Goal: Transaction & Acquisition: Purchase product/service

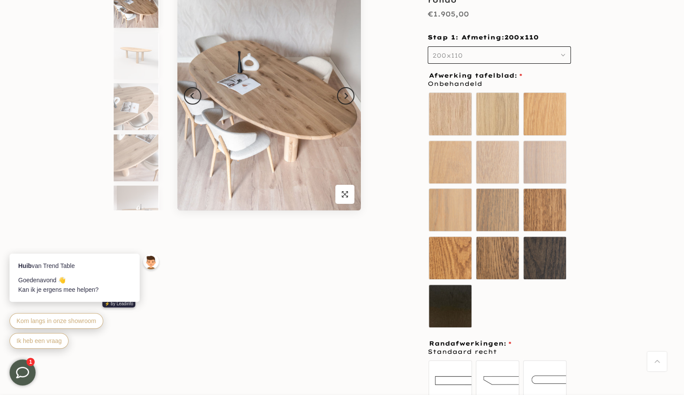
scroll to position [129, 0]
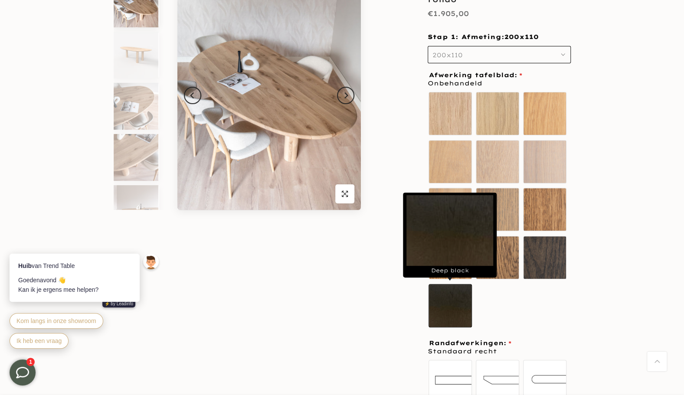
click at [443, 301] on label "Deep black" at bounding box center [450, 305] width 43 height 43
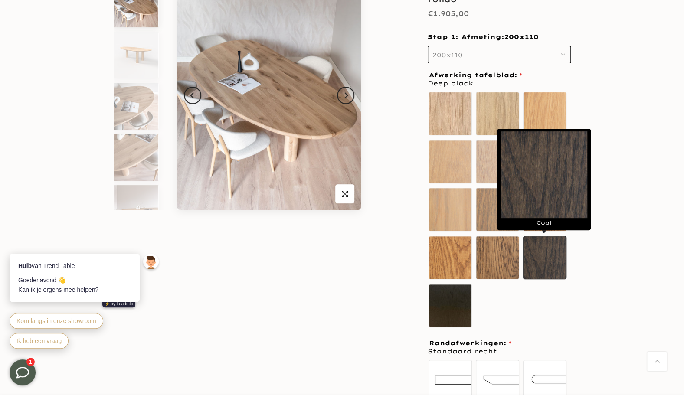
click at [539, 260] on label "Coal" at bounding box center [544, 257] width 43 height 43
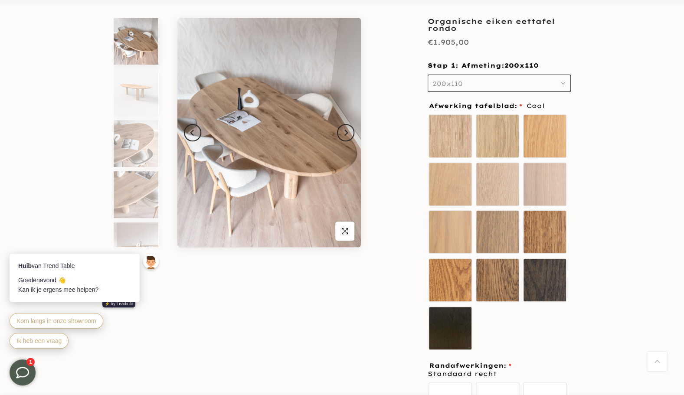
scroll to position [91, 0]
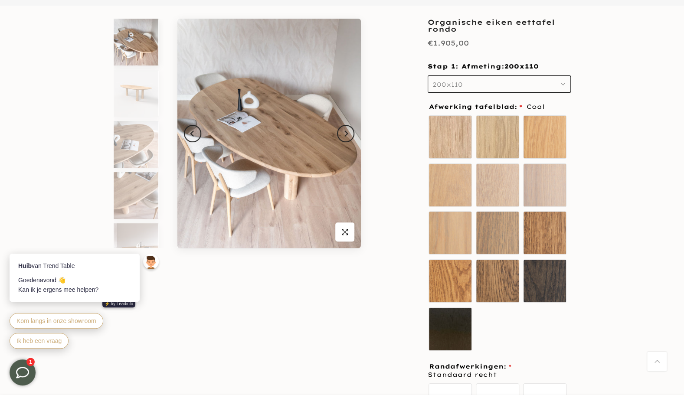
click at [496, 76] on button "200x110" at bounding box center [499, 84] width 143 height 17
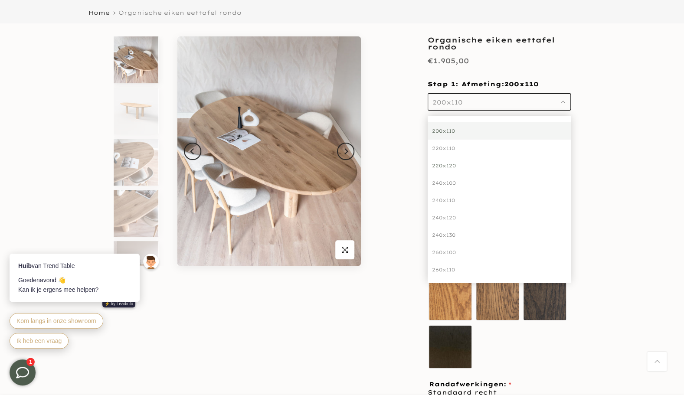
scroll to position [73, 0]
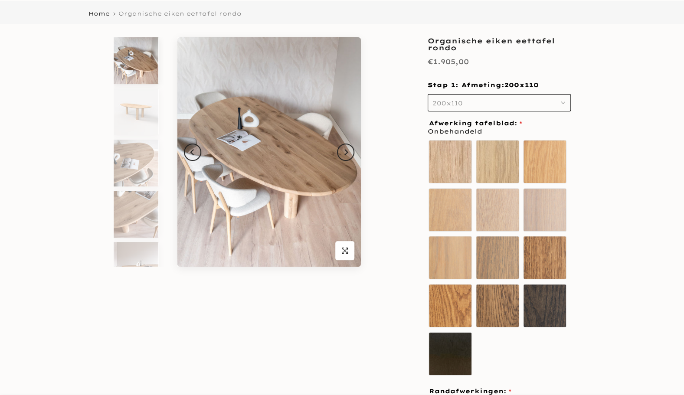
click at [138, 128] on img at bounding box center [136, 112] width 45 height 47
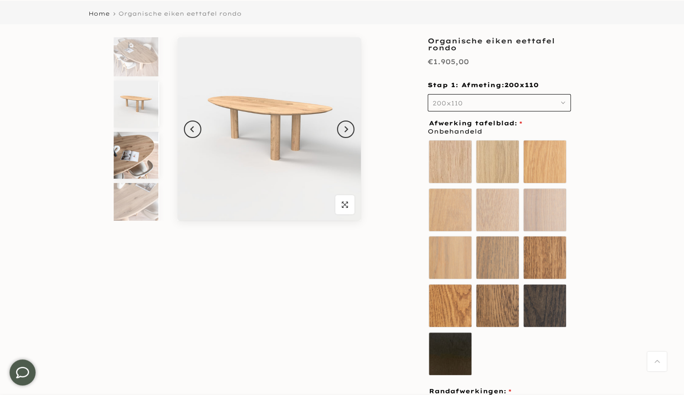
scroll to position [73, 0]
click at [123, 132] on img at bounding box center [136, 154] width 45 height 47
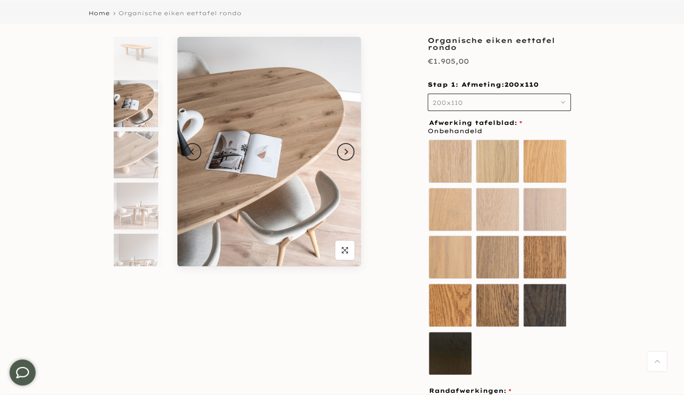
scroll to position [0, 0]
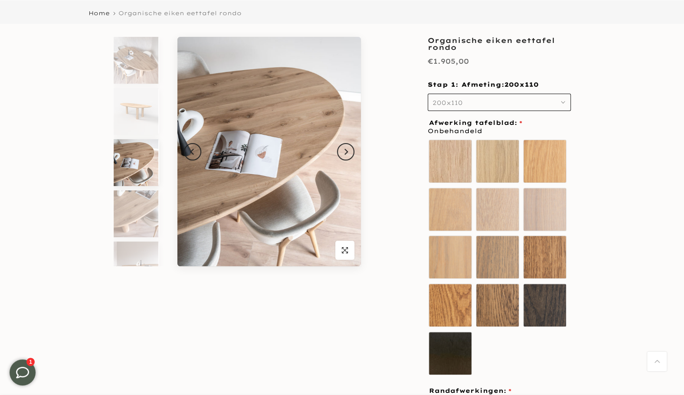
click at [461, 108] on button "200x110" at bounding box center [499, 102] width 143 height 17
